Goal: Information Seeking & Learning: Learn about a topic

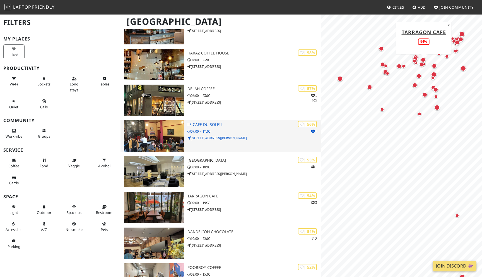
scroll to position [1275, 0]
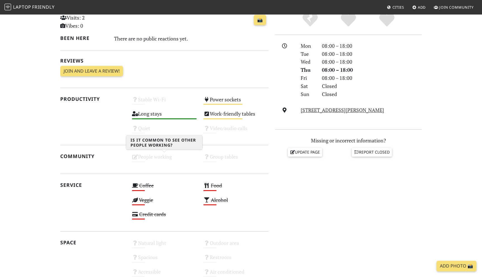
scroll to position [250, 0]
